Goal: Find specific page/section: Find specific page/section

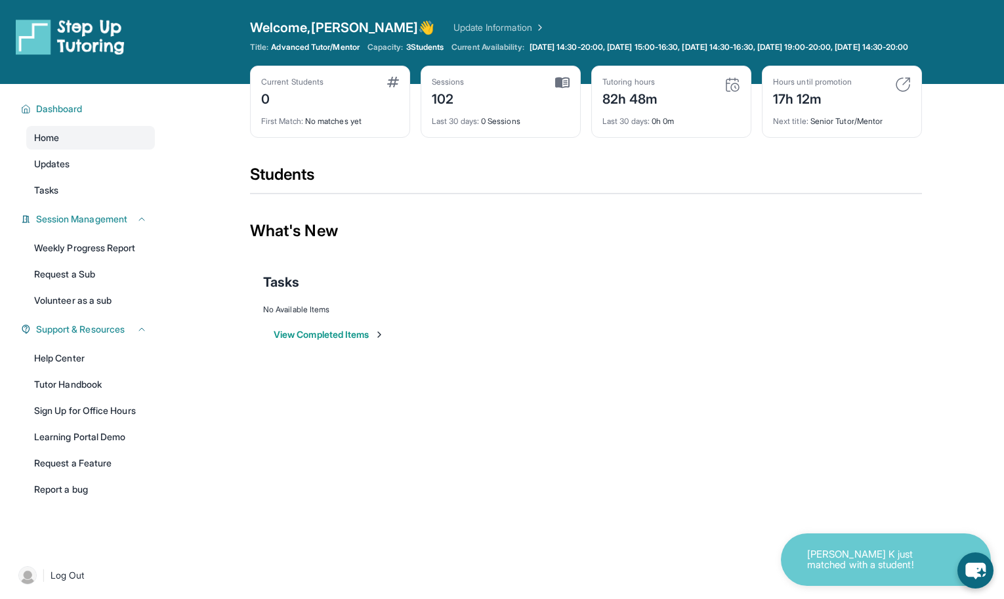
click at [453, 24] on link "Update Information" at bounding box center [499, 27] width 92 height 13
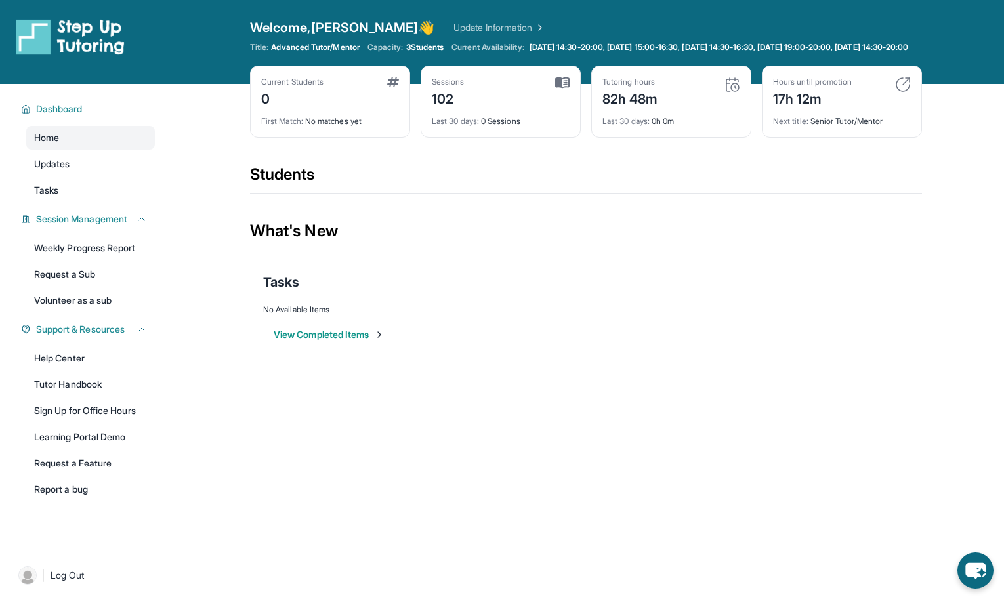
click at [105, 44] on img at bounding box center [70, 36] width 109 height 37
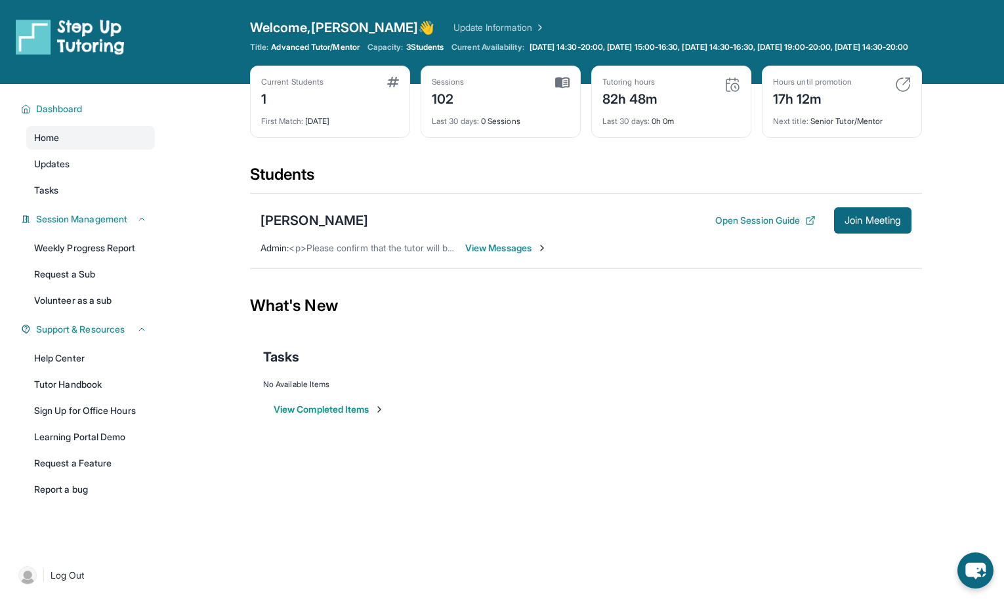
click at [377, 253] on span "<p>Please confirm that the tutor will be able to attend your first assigned mee…" at bounding box center [526, 247] width 474 height 11
